Goal: Information Seeking & Learning: Learn about a topic

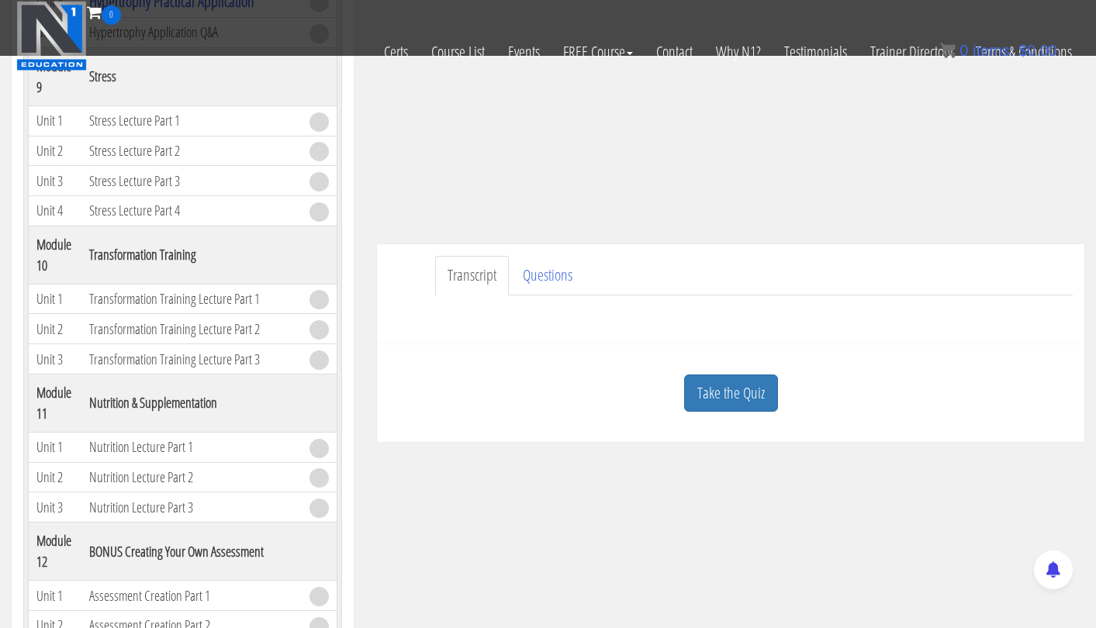
scroll to position [244, 0]
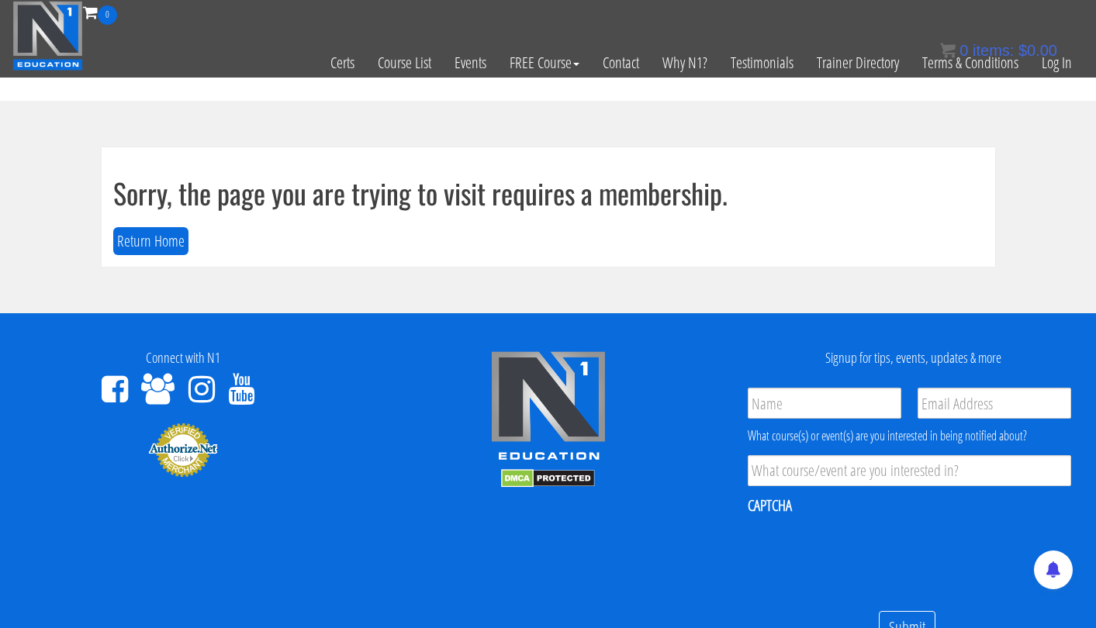
click at [1051, 59] on div "0 items: $ 0.00" at bounding box center [998, 50] width 117 height 23
click at [1061, 69] on link "Log In" at bounding box center [1057, 63] width 54 height 76
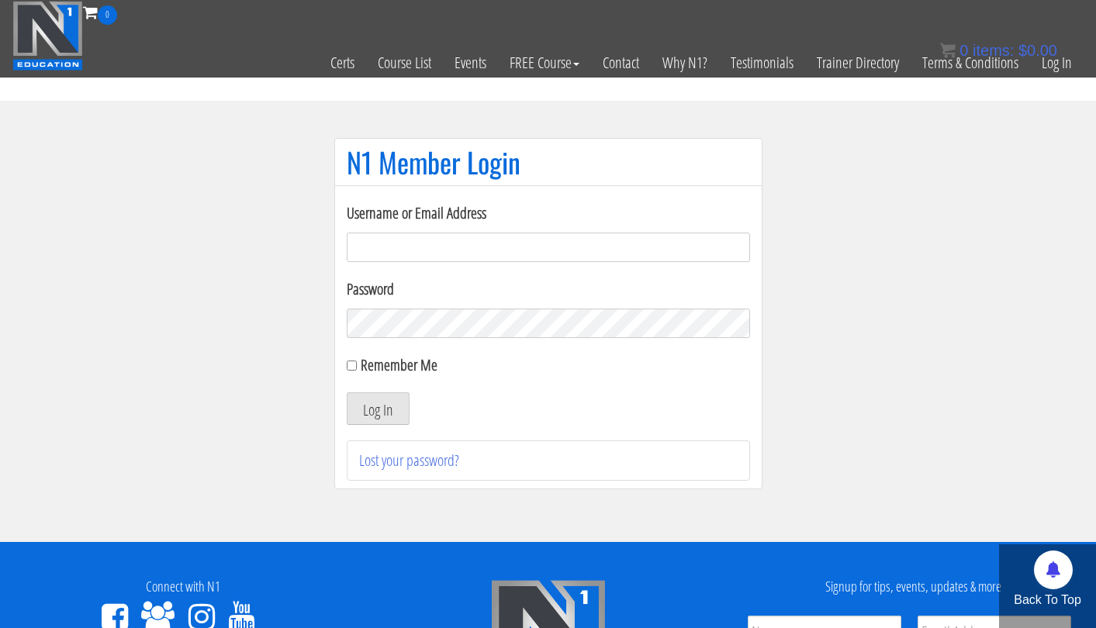
type input "tpweimar@me.com"
click at [377, 409] on button "Log In" at bounding box center [378, 408] width 63 height 33
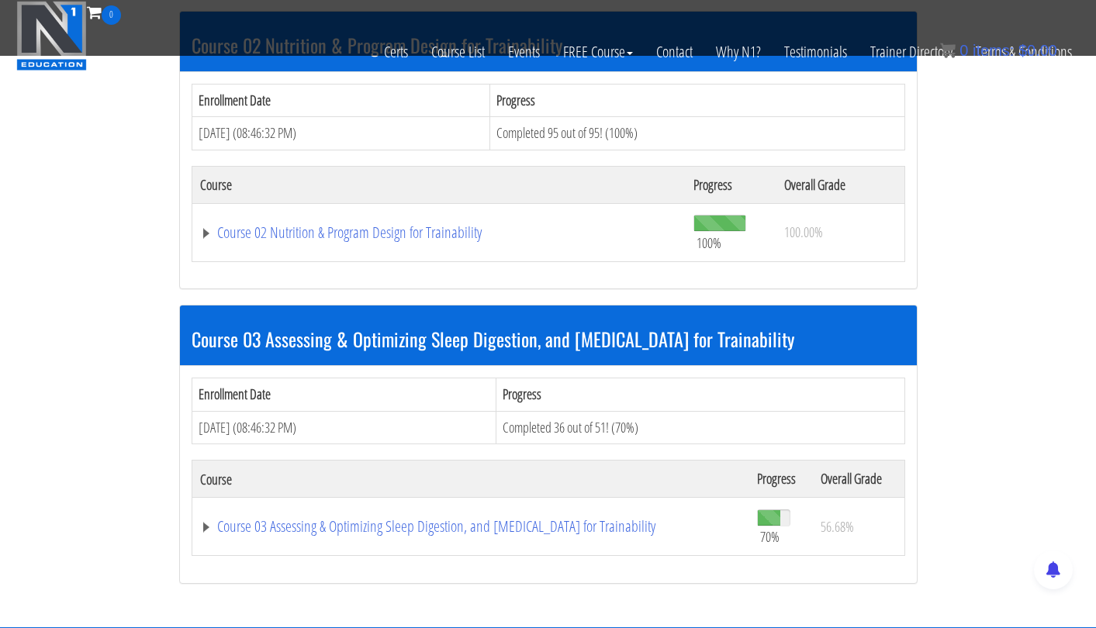
scroll to position [788, 0]
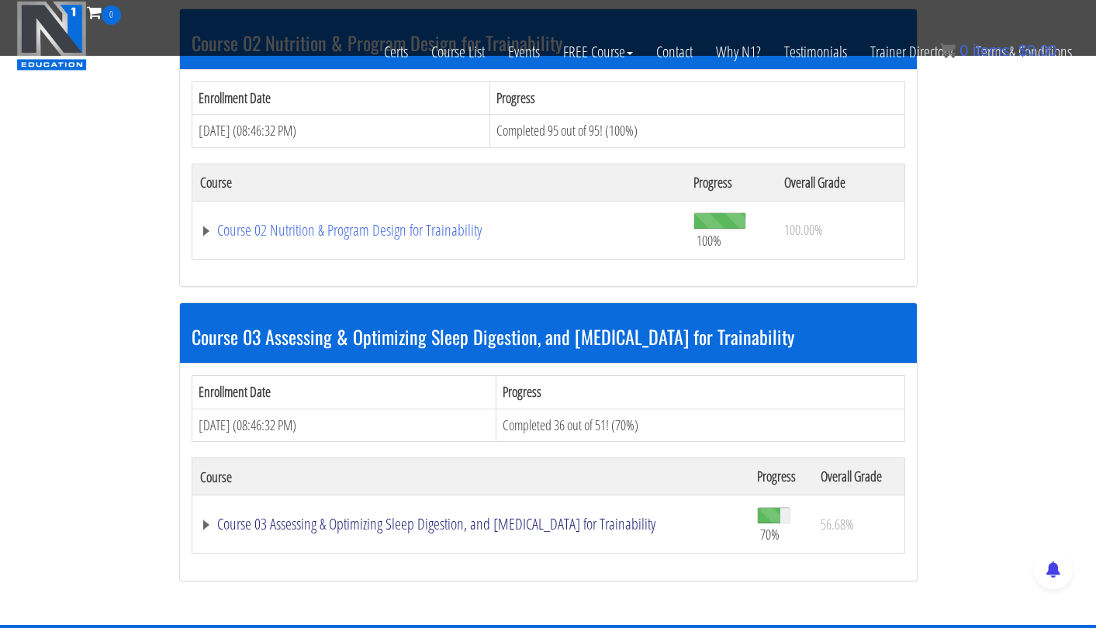
click at [534, 516] on link "Course 03 Assessing & Optimizing Sleep Digestion, and Stress Management for Tra…" at bounding box center [470, 524] width 541 height 16
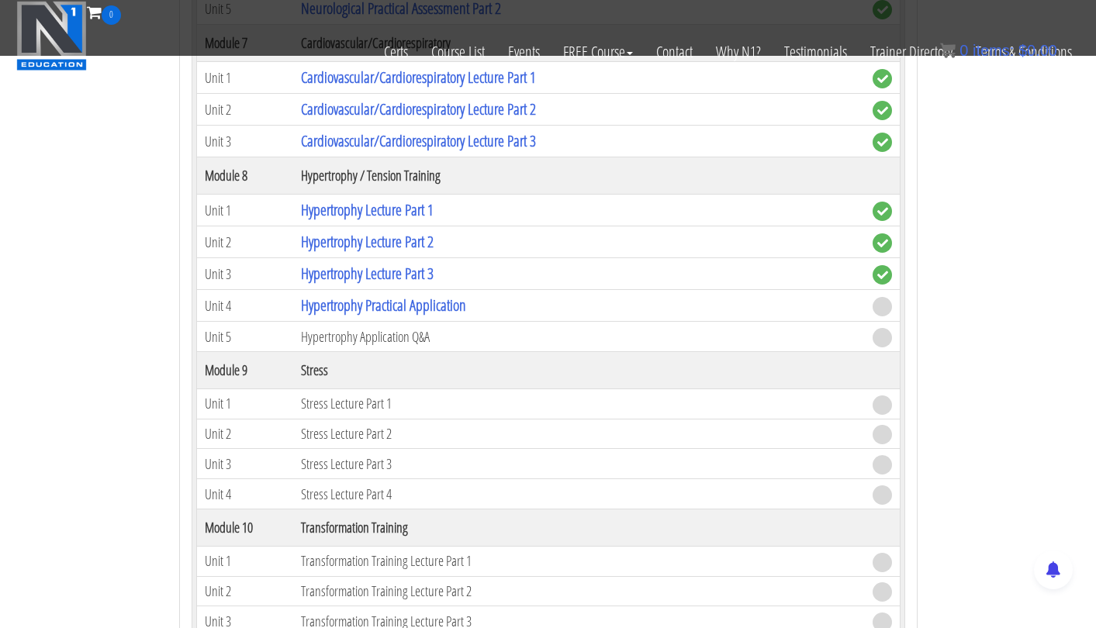
scroll to position [2506, 0]
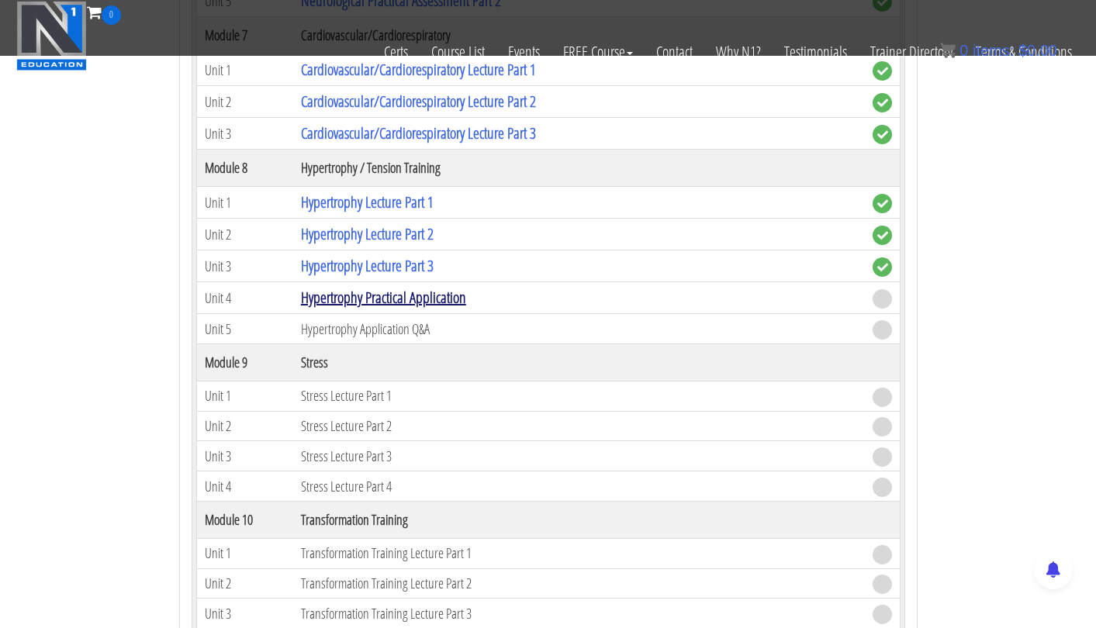
click at [443, 291] on link "Hypertrophy Practical Application" at bounding box center [383, 297] width 165 height 21
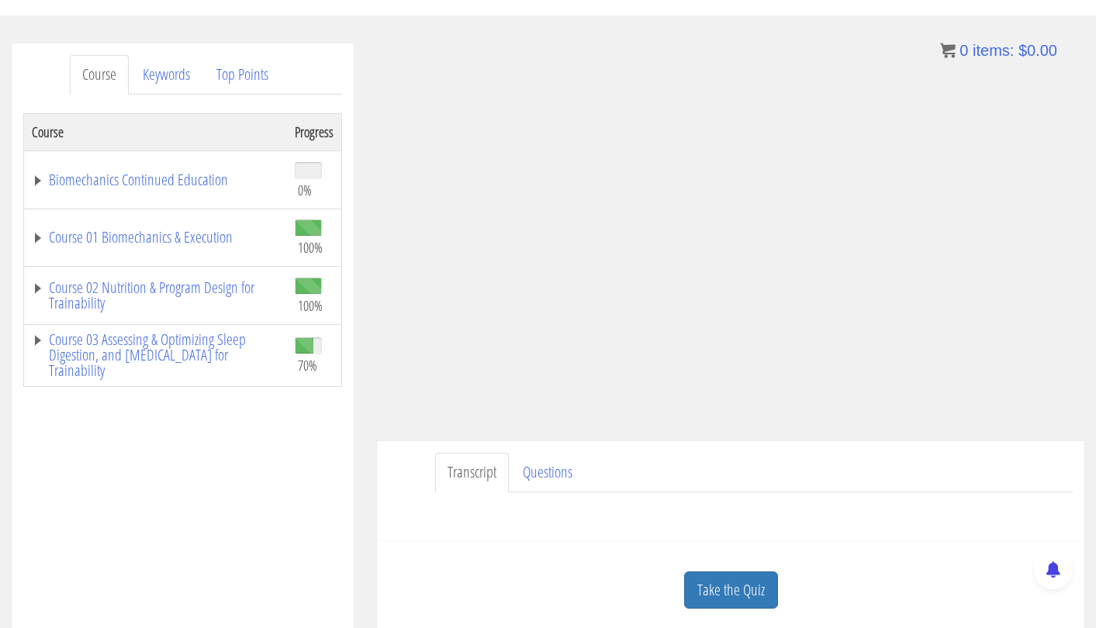
scroll to position [90, 0]
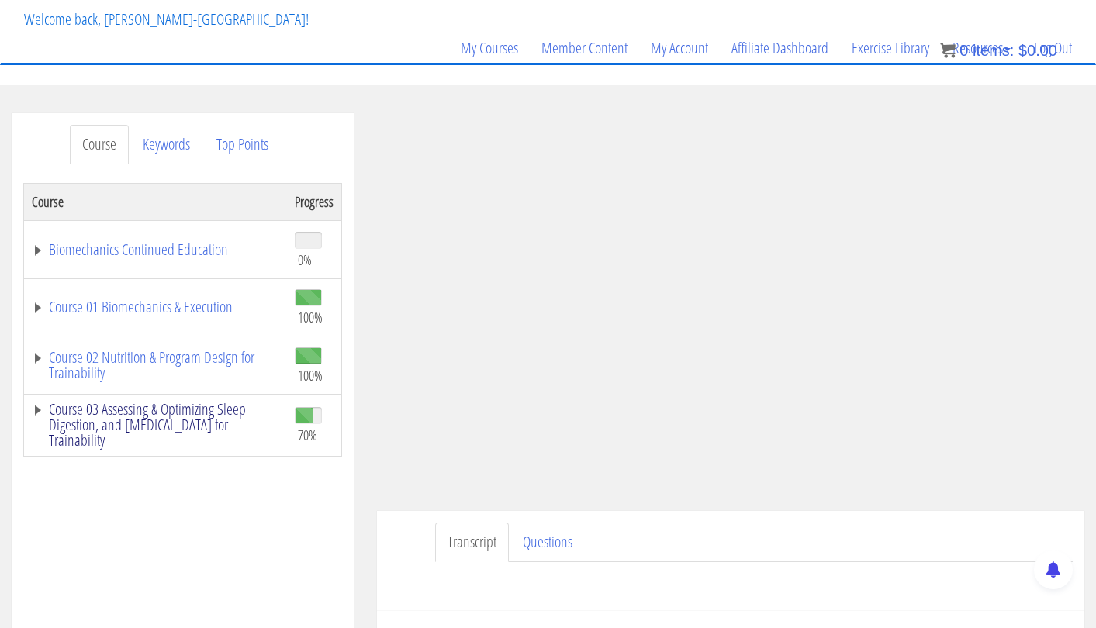
click at [206, 416] on link "Course 03 Assessing & Optimizing Sleep Digestion, and [MEDICAL_DATA] for Traina…" at bounding box center [155, 425] width 247 height 47
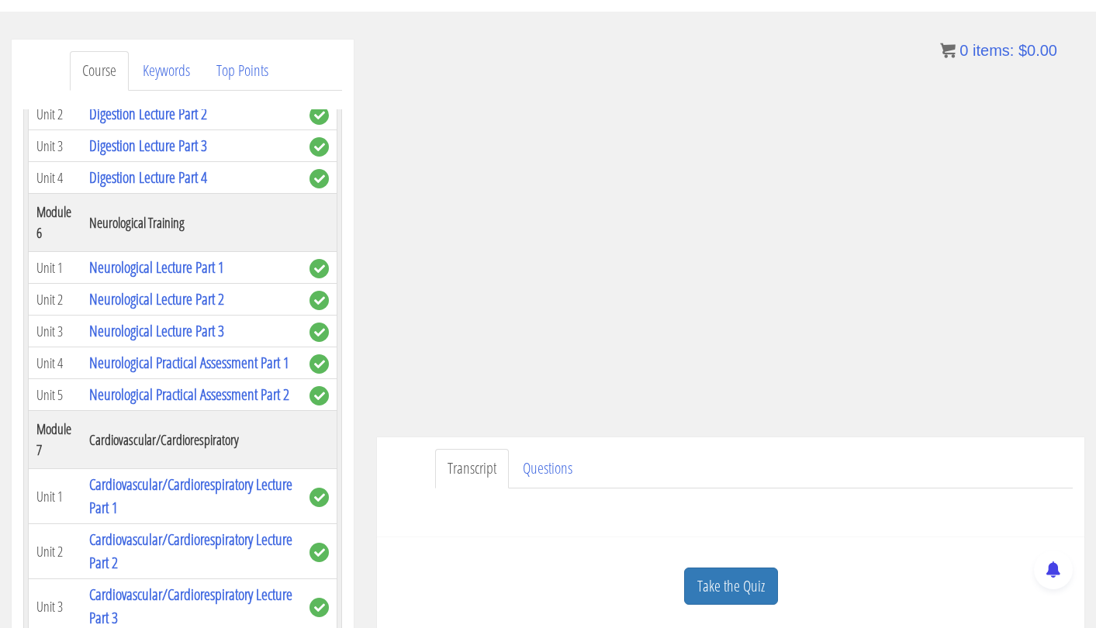
scroll to position [190, 0]
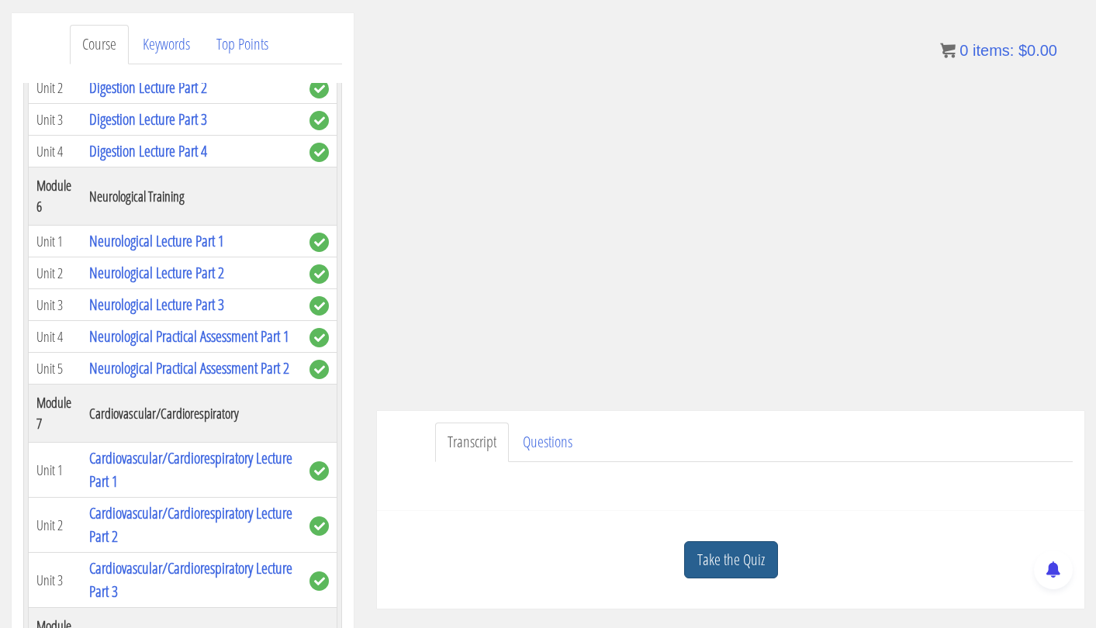
click at [727, 552] on link "Take the Quiz" at bounding box center [731, 560] width 94 height 38
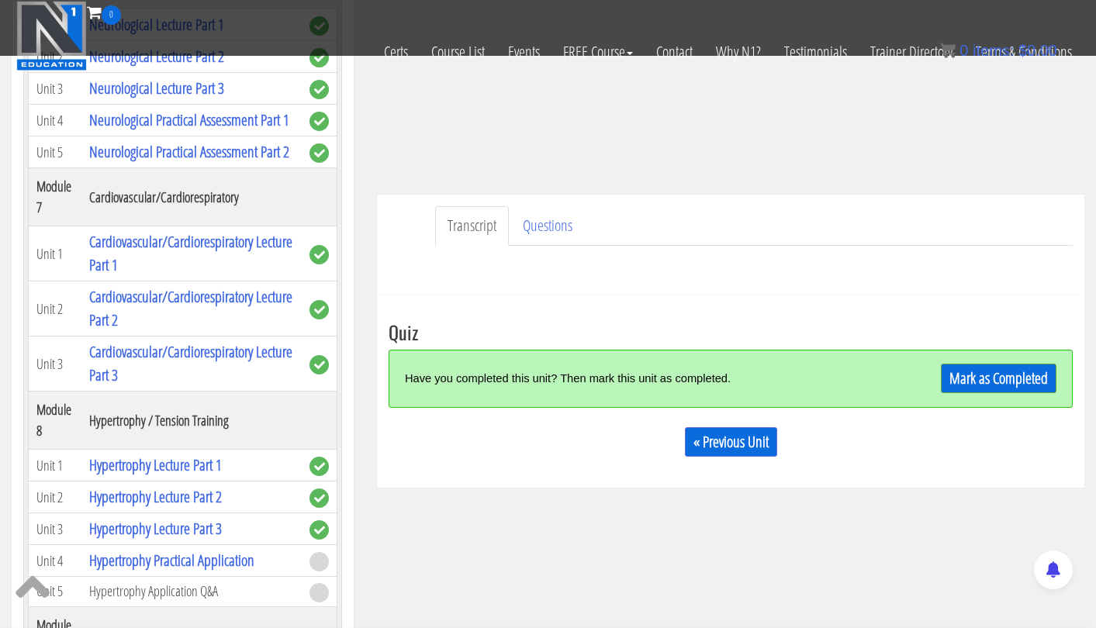
scroll to position [332, 0]
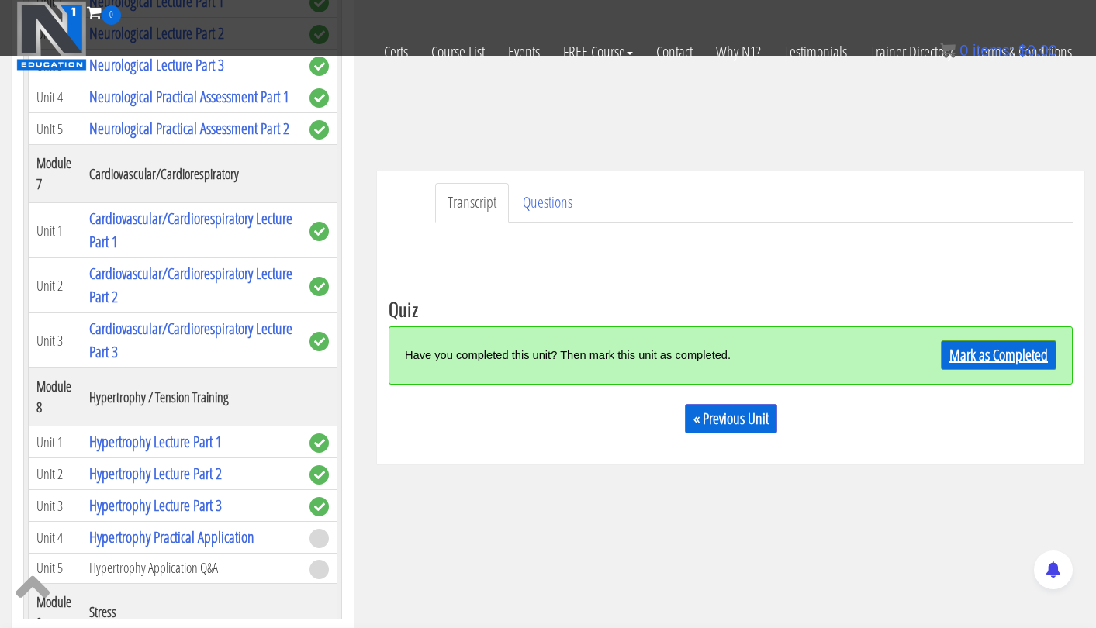
click at [970, 360] on link "Mark as Completed" at bounding box center [999, 354] width 116 height 29
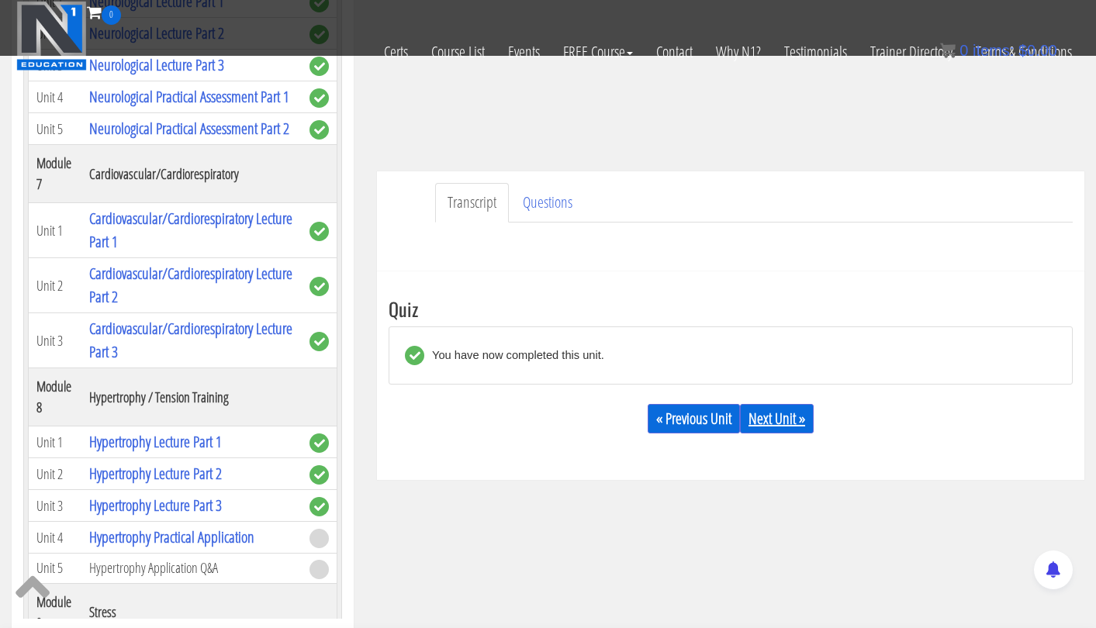
click at [782, 416] on link "Next Unit »" at bounding box center [777, 418] width 74 height 29
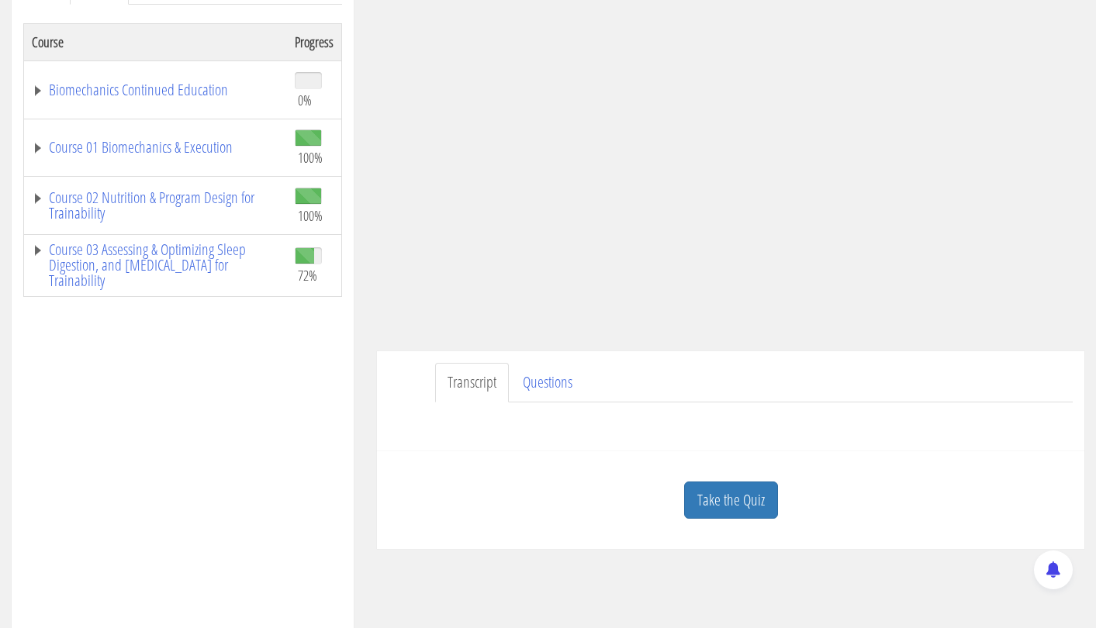
scroll to position [248, 0]
click at [743, 509] on link "Take the Quiz" at bounding box center [731, 502] width 94 height 38
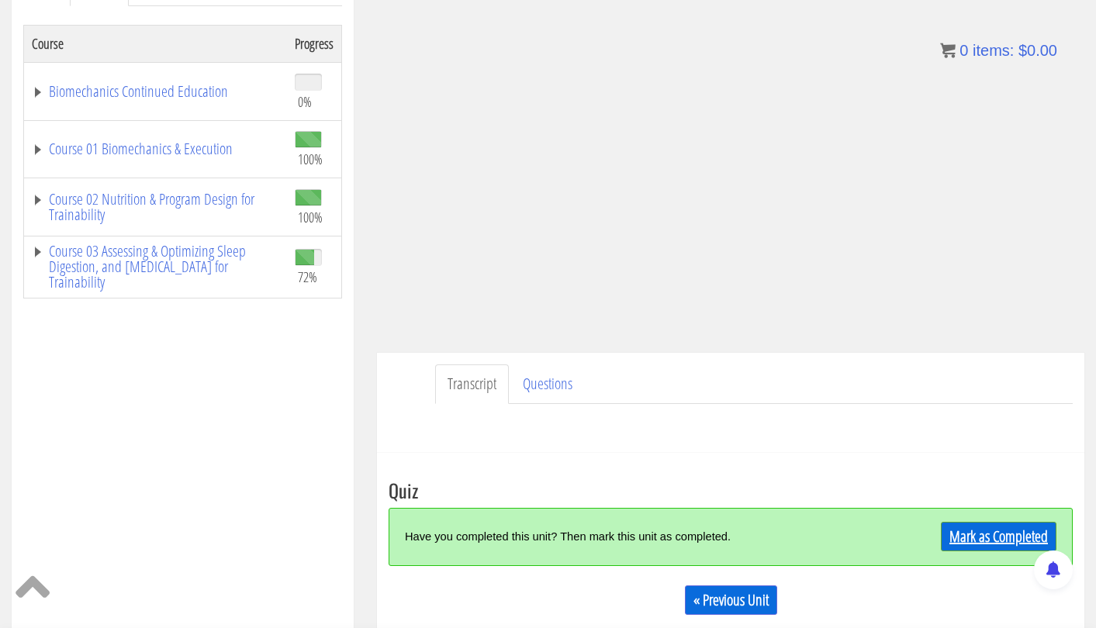
click at [989, 532] on link "Mark as Completed" at bounding box center [999, 536] width 116 height 29
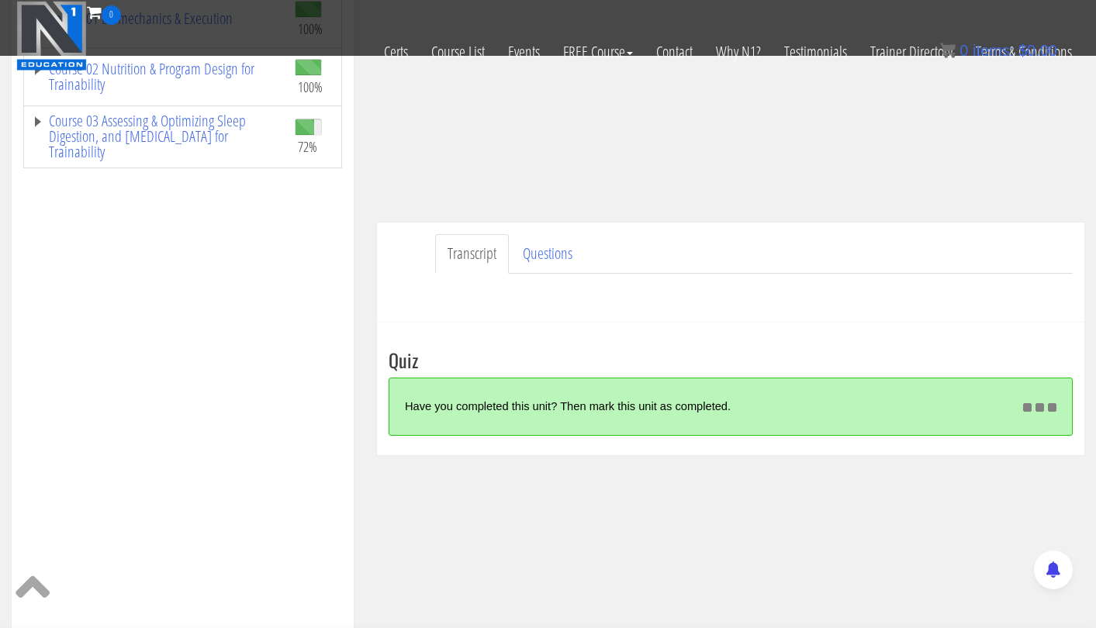
scroll to position [271, 0]
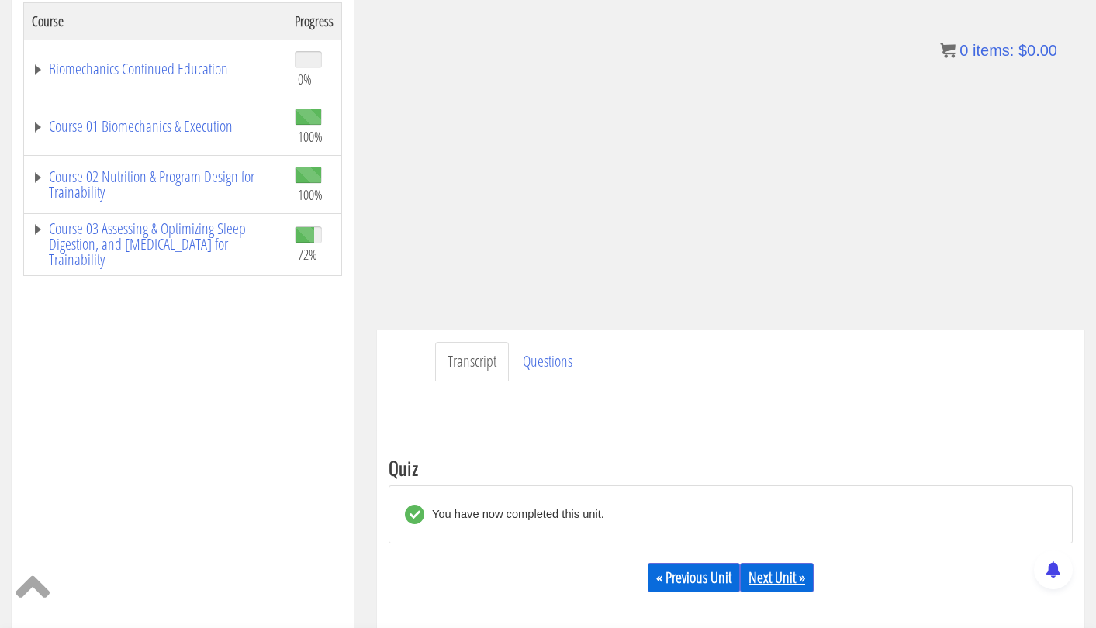
click at [793, 570] on link "Next Unit »" at bounding box center [777, 577] width 74 height 29
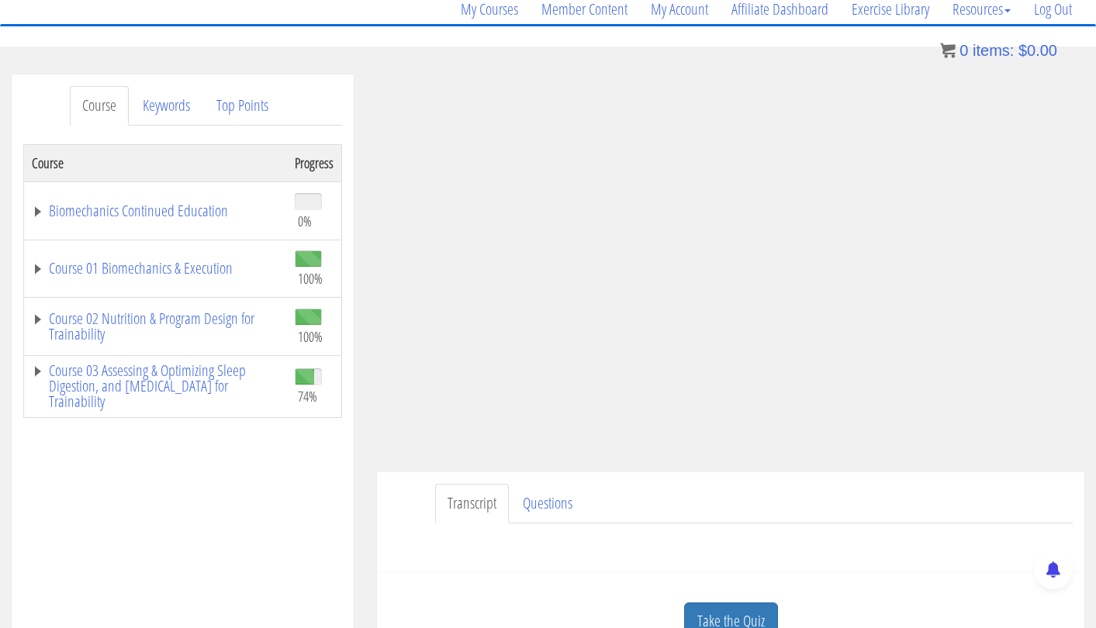
scroll to position [172, 0]
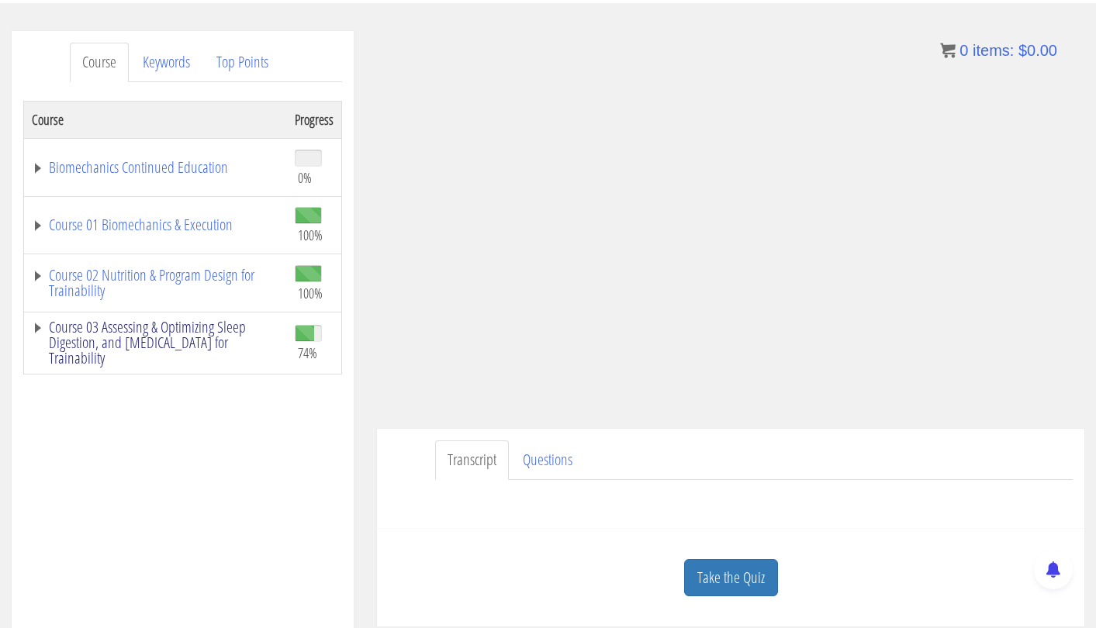
click at [181, 337] on link "Course 03 Assessing & Optimizing Sleep Digestion, and [MEDICAL_DATA] for Traina…" at bounding box center [155, 343] width 247 height 47
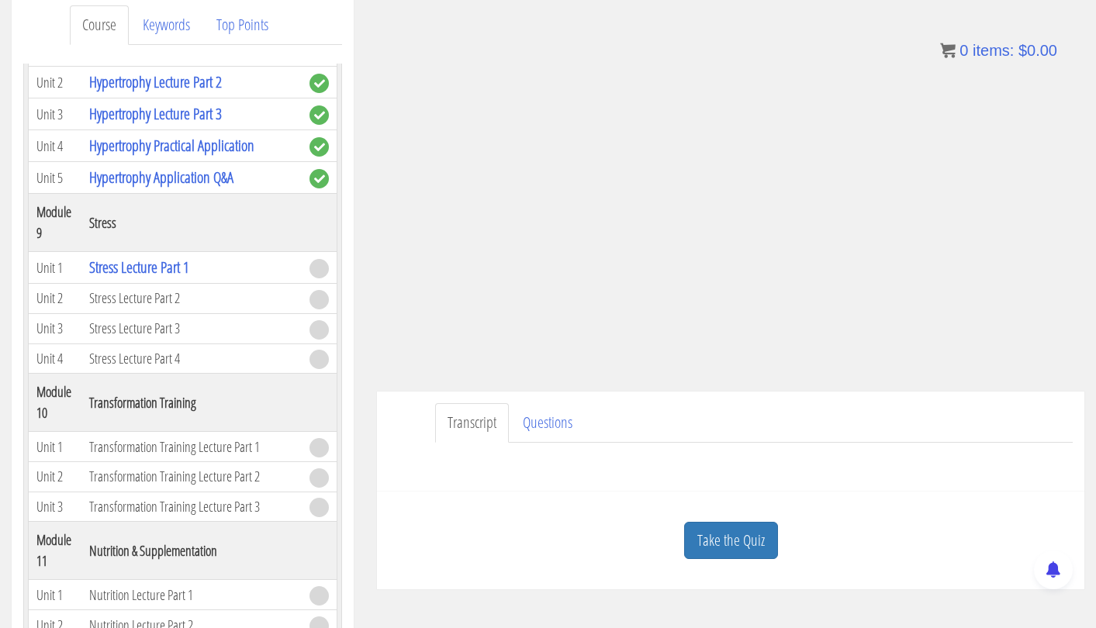
scroll to position [300, 0]
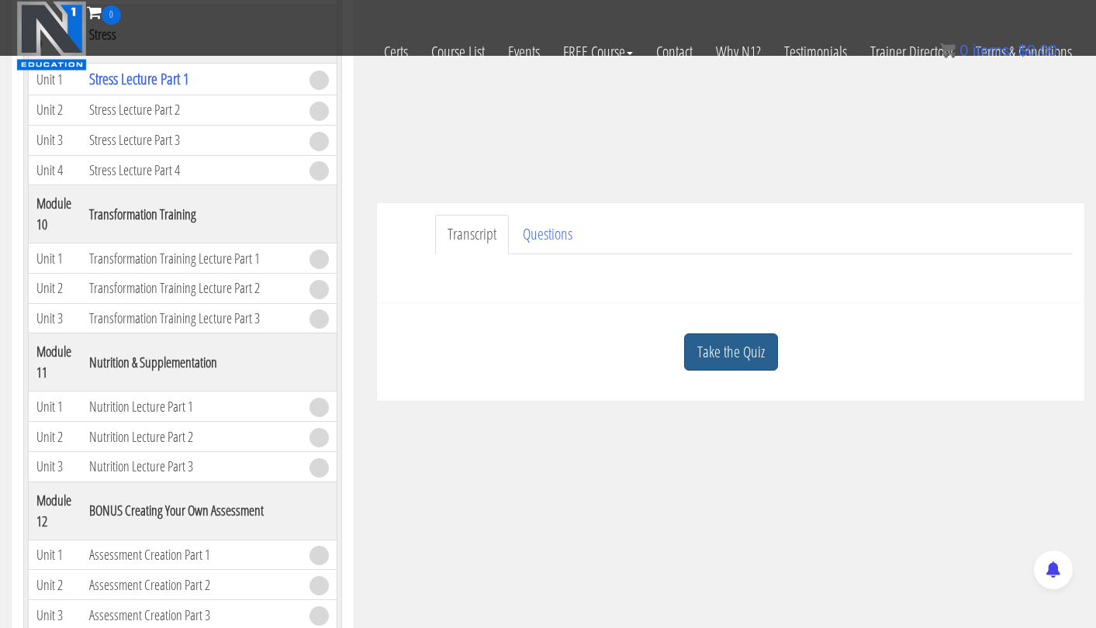
click at [717, 352] on link "Take the Quiz" at bounding box center [731, 352] width 94 height 38
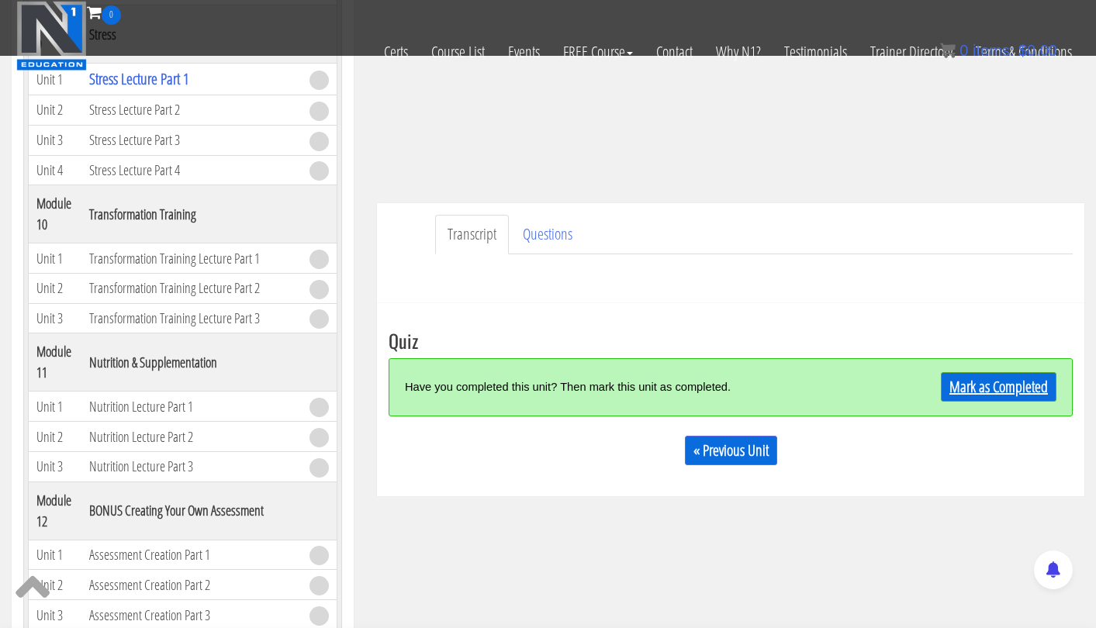
click at [969, 377] on link "Mark as Completed" at bounding box center [999, 386] width 116 height 29
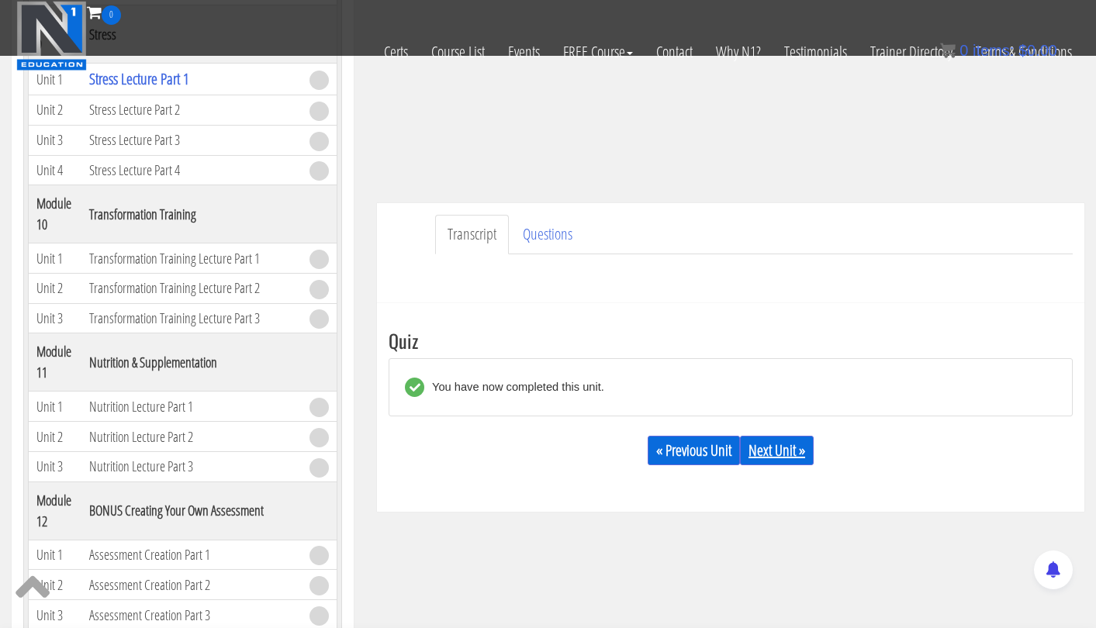
click at [784, 446] on link "Next Unit »" at bounding box center [777, 450] width 74 height 29
